Goal: Find specific page/section: Find specific page/section

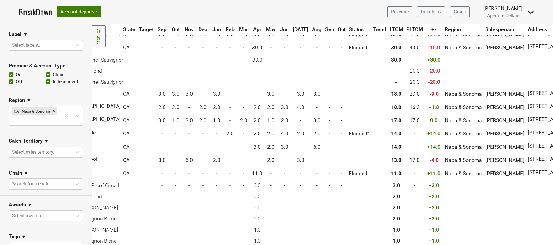
scroll to position [0, 144]
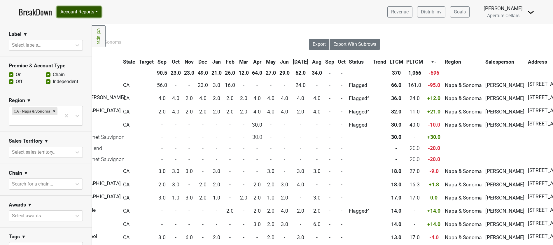
click at [71, 13] on button "Account Reports" at bounding box center [79, 11] width 45 height 11
click at [79, 26] on link "SuperRanker" at bounding box center [83, 25] width 52 height 9
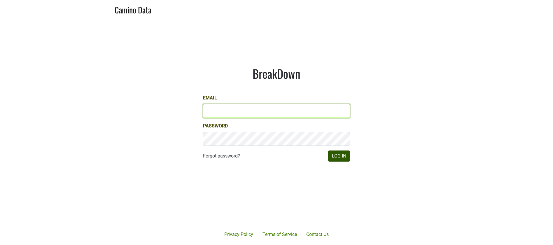
type input "[EMAIL_ADDRESS][DOMAIN_NAME]"
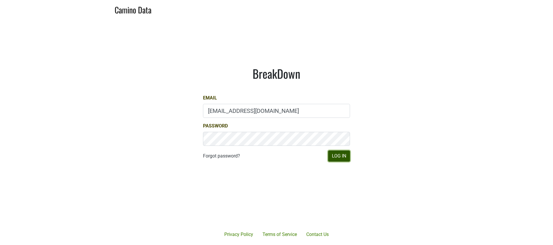
click at [341, 160] on button "Log In" at bounding box center [339, 155] width 22 height 11
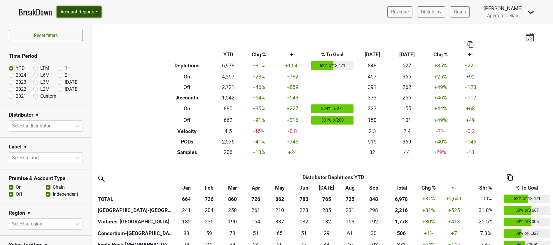
click at [75, 13] on button "Account Reports" at bounding box center [79, 11] width 45 height 11
click at [84, 24] on link "SuperRanker" at bounding box center [83, 25] width 52 height 9
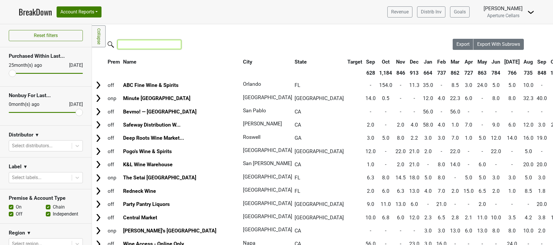
click at [128, 45] on input "search" at bounding box center [150, 44] width 64 height 9
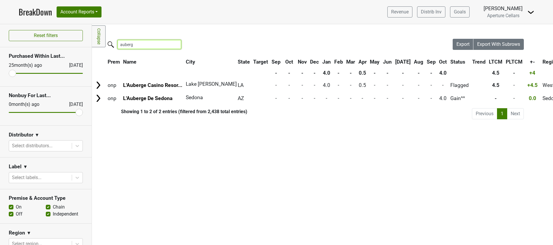
type input "auberge"
click at [171, 44] on input "auberge" at bounding box center [150, 44] width 64 height 9
